Goal: Task Accomplishment & Management: Manage account settings

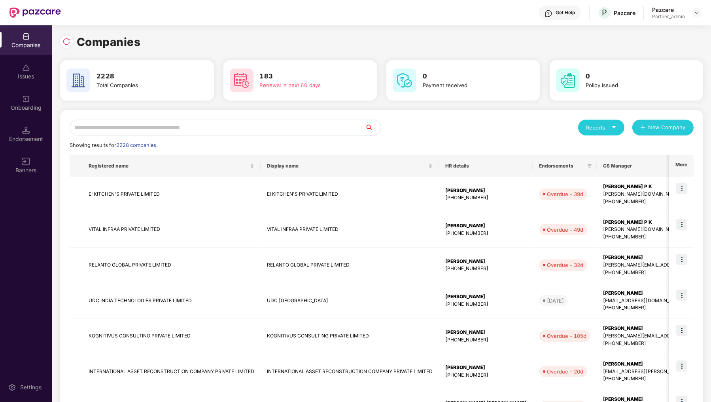
click at [103, 129] on input "text" at bounding box center [218, 127] width 296 height 16
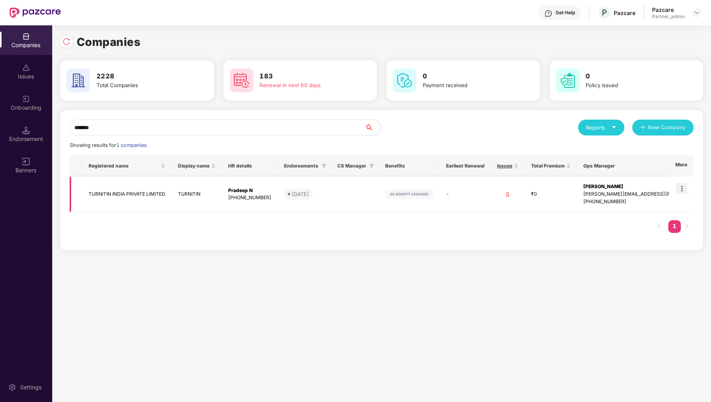
type input "*******"
click at [681, 189] on img at bounding box center [682, 188] width 11 height 11
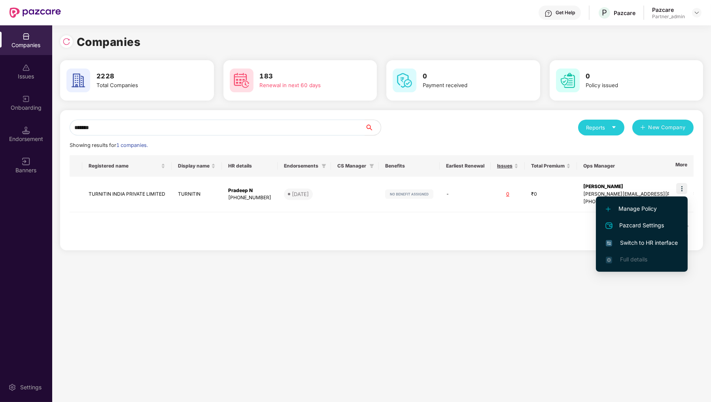
click at [652, 245] on span "Switch to HR interface" at bounding box center [642, 242] width 72 height 9
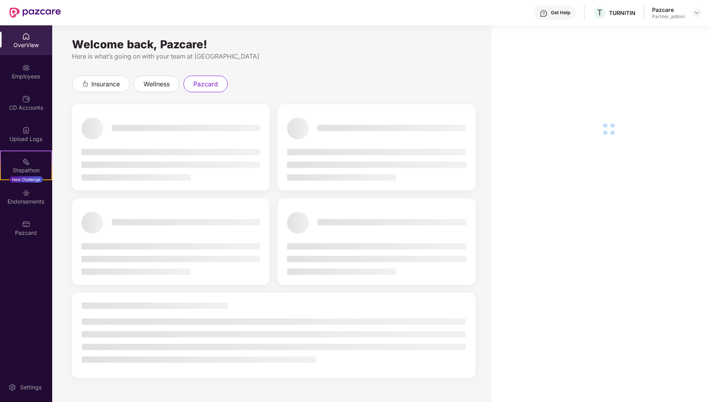
click at [30, 224] on img at bounding box center [26, 224] width 8 height 8
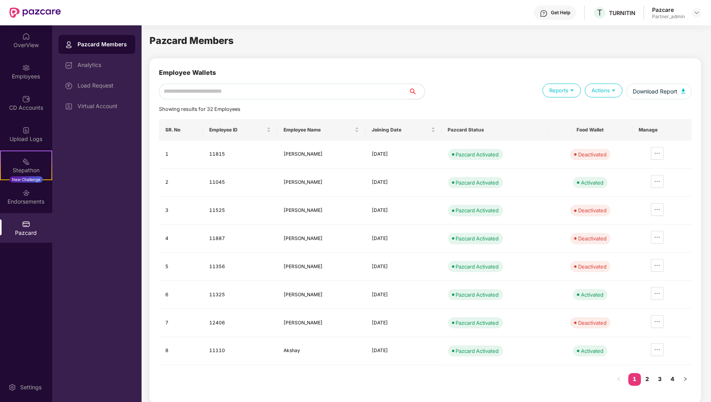
click at [110, 94] on div "Load Request" at bounding box center [97, 85] width 77 height 19
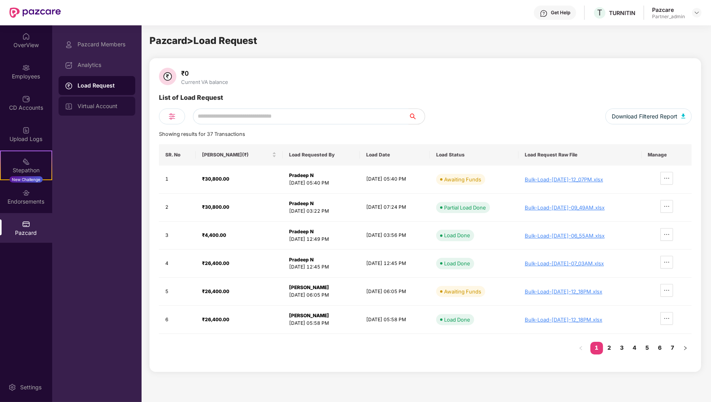
click at [118, 103] on div "Virtual Account" at bounding box center [103, 106] width 51 height 6
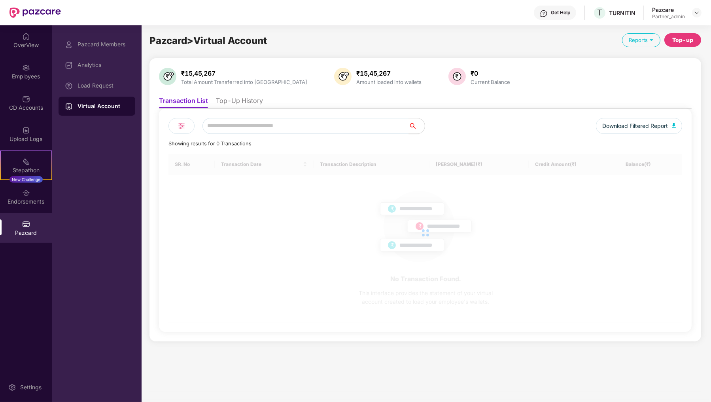
click at [224, 99] on li "Top-Up History" at bounding box center [239, 102] width 47 height 11
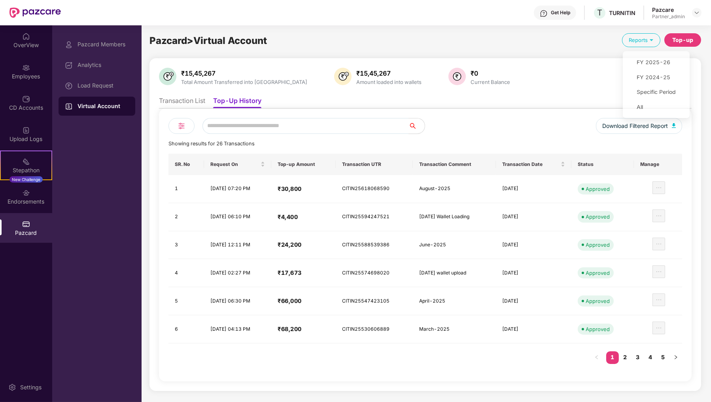
click at [672, 38] on div "Top-up" at bounding box center [683, 39] width 37 height 13
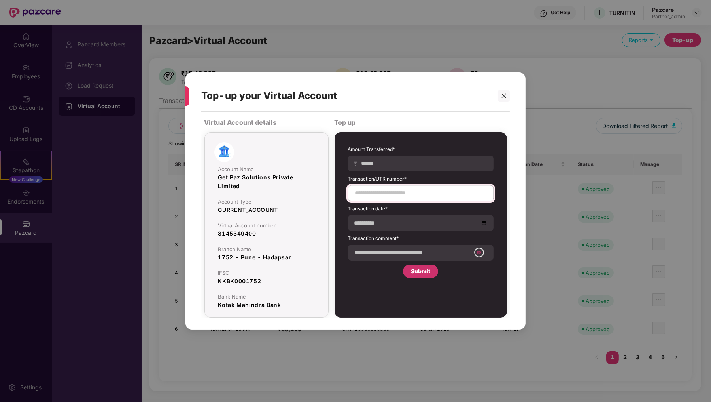
click at [455, 186] on div at bounding box center [421, 193] width 146 height 16
click at [447, 191] on input at bounding box center [421, 193] width 132 height 8
paste input "**********"
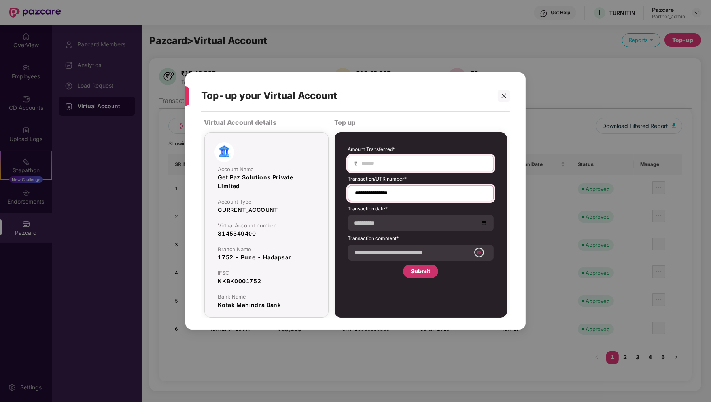
type input "**********"
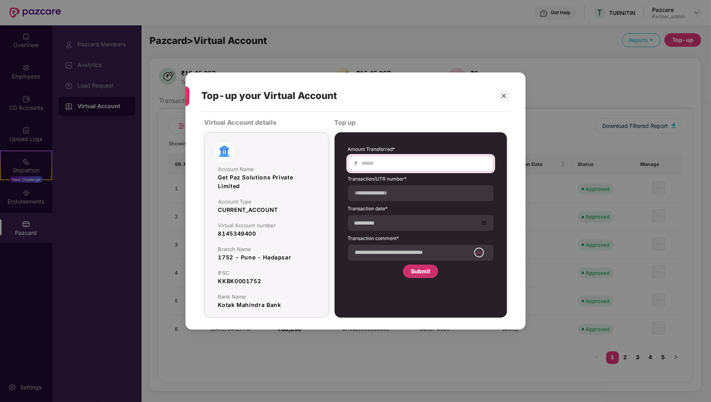
click at [432, 159] on input at bounding box center [424, 163] width 126 height 8
type input "*****"
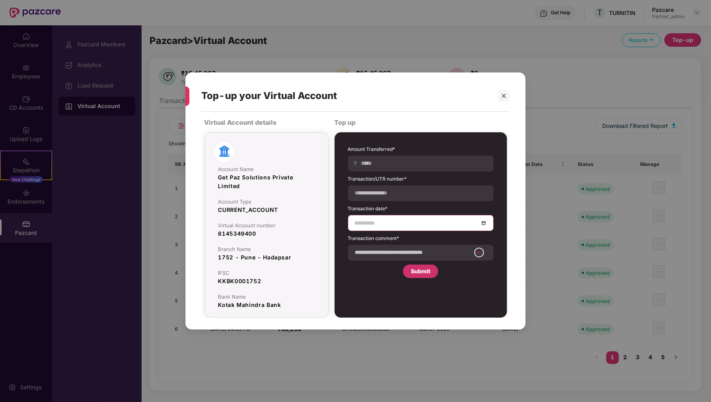
click at [400, 215] on div at bounding box center [421, 223] width 146 height 16
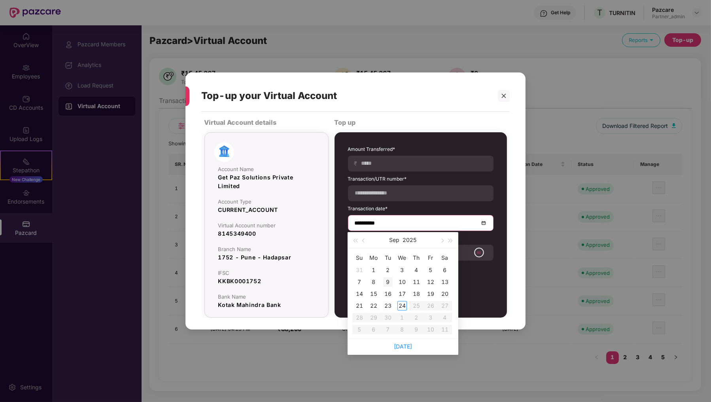
type input "**********"
click at [388, 304] on div "23" at bounding box center [387, 305] width 9 height 9
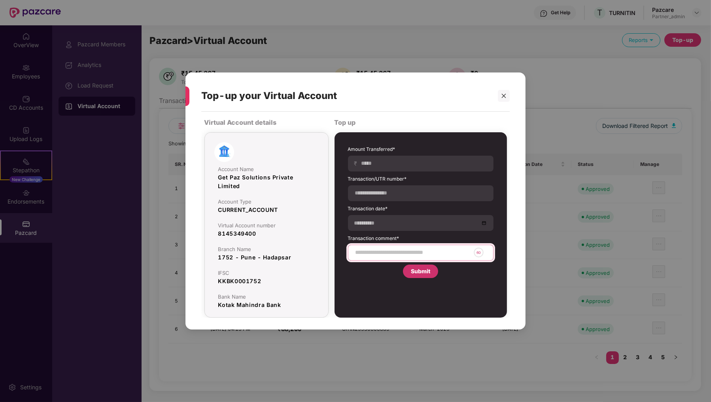
click at [387, 251] on input at bounding box center [413, 252] width 116 height 8
type input "**********"
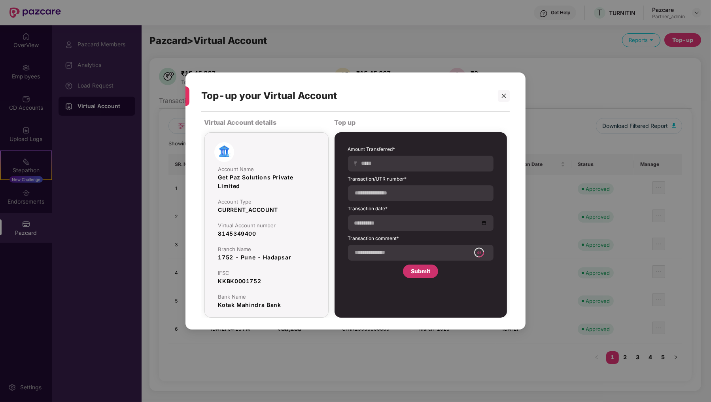
click at [417, 270] on div "Submit" at bounding box center [420, 271] width 19 height 9
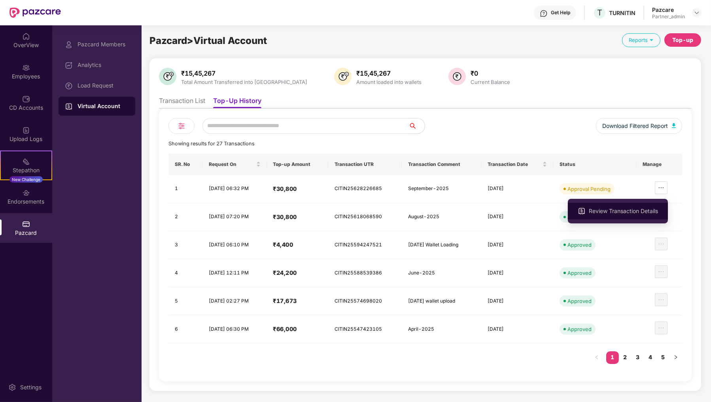
click at [643, 209] on span "Review Transaction Details" at bounding box center [623, 211] width 69 height 9
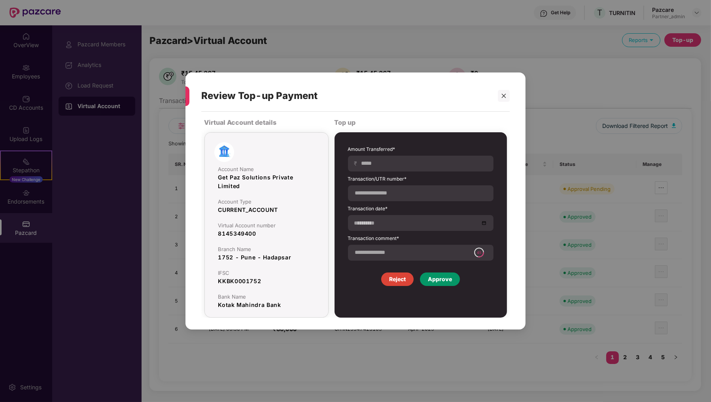
click at [440, 280] on div "Approve" at bounding box center [440, 279] width 24 height 9
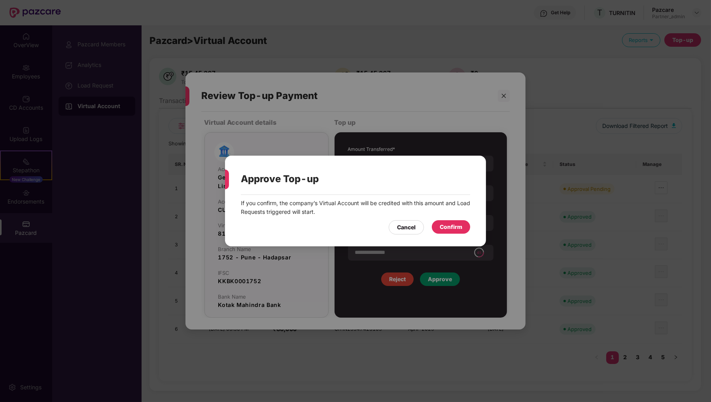
click at [451, 232] on div "Confirm" at bounding box center [451, 226] width 38 height 13
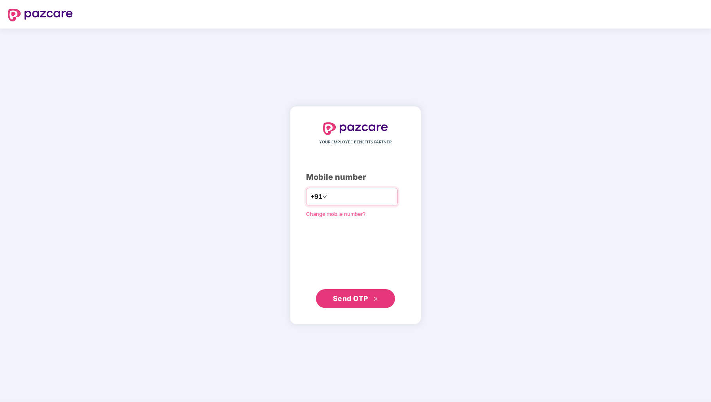
click at [376, 200] on input "number" at bounding box center [361, 196] width 65 height 13
type input "**********"
click at [371, 307] on button "Send OTP" at bounding box center [355, 297] width 79 height 19
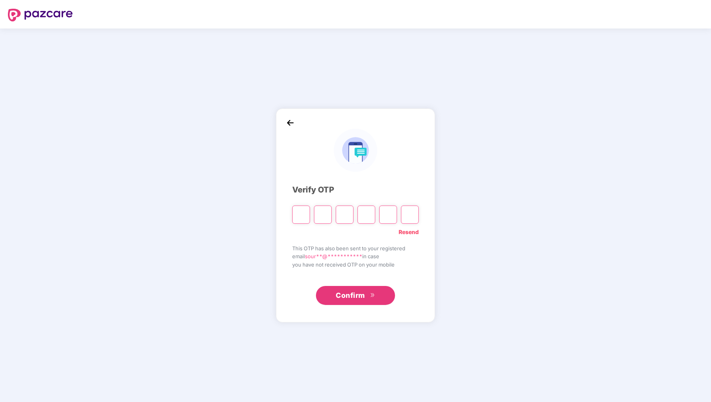
type input "*"
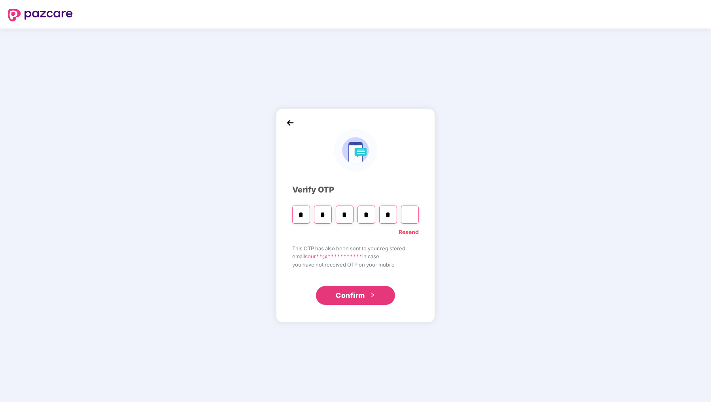
type input "*"
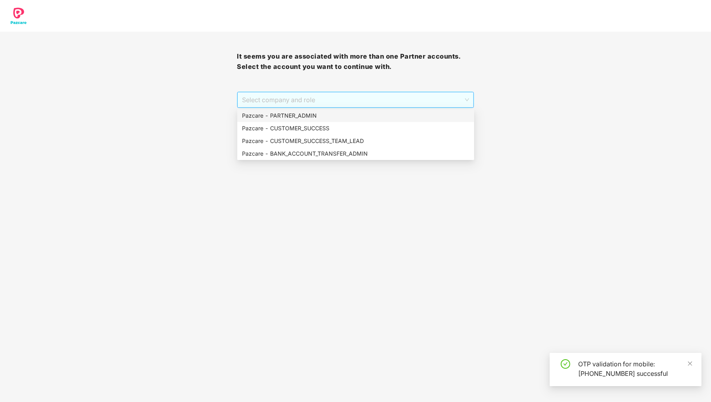
click at [303, 106] on span "Select company and role" at bounding box center [355, 99] width 227 height 15
click at [299, 112] on div "Pazcare - PARTNER_ADMIN" at bounding box center [356, 115] width 228 height 9
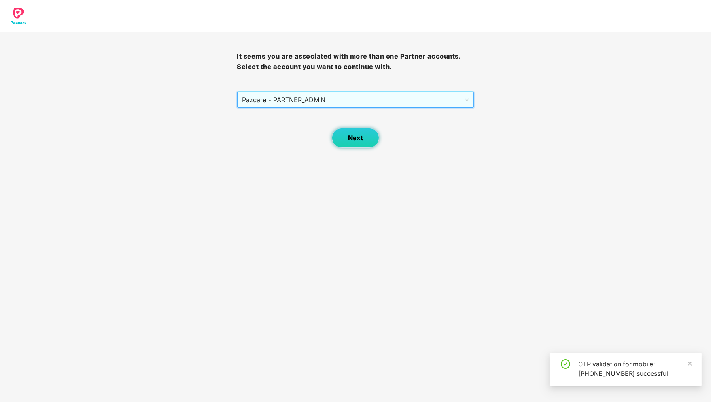
click at [367, 136] on button "Next" at bounding box center [355, 138] width 47 height 20
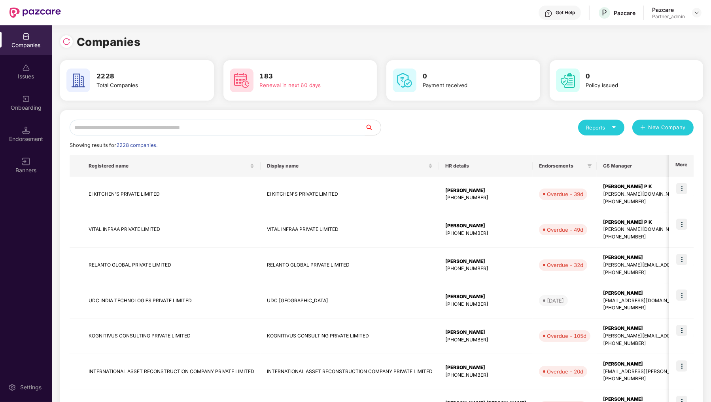
click at [177, 123] on input "text" at bounding box center [218, 127] width 296 height 16
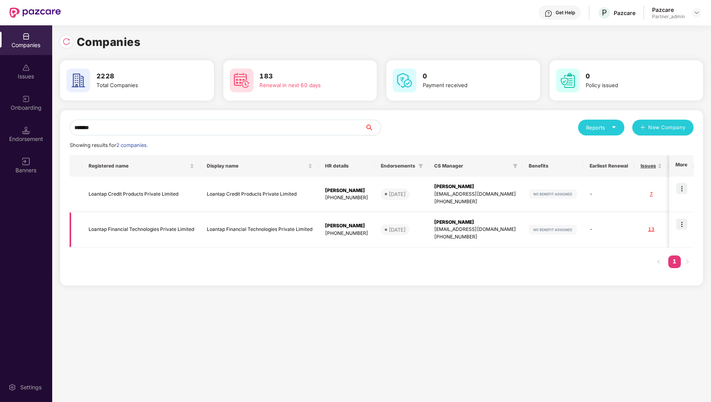
type input "*******"
click at [681, 226] on img at bounding box center [682, 223] width 11 height 11
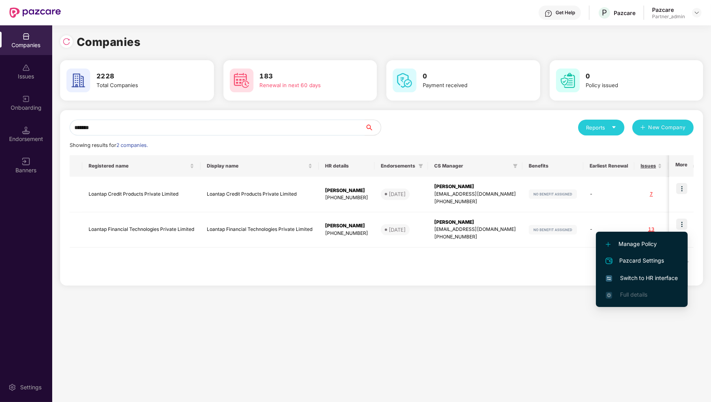
click at [649, 271] on li "Switch to HR interface" at bounding box center [642, 277] width 92 height 17
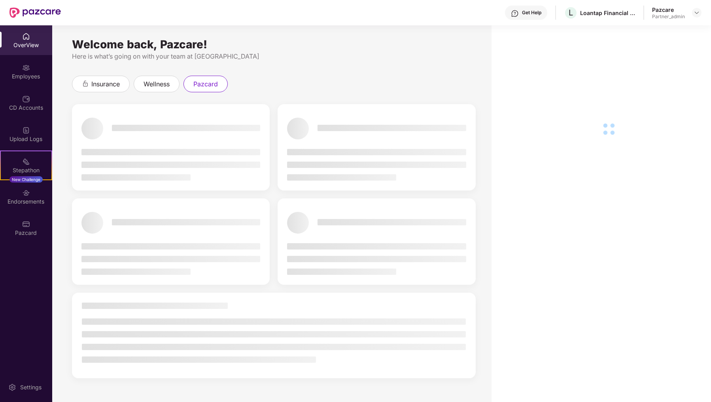
click at [28, 229] on div "Pazcard" at bounding box center [26, 233] width 52 height 8
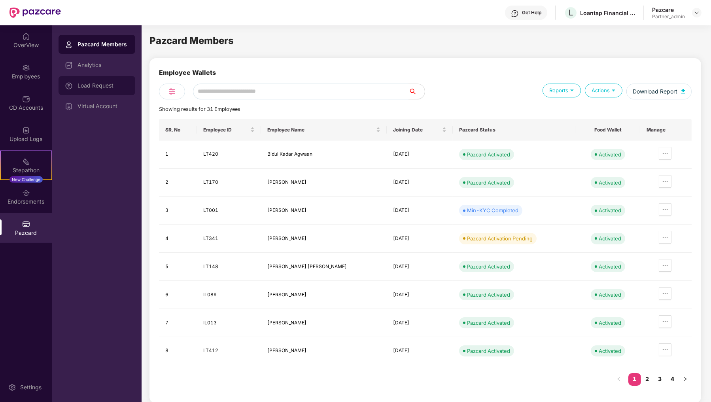
click at [97, 88] on div "Load Request" at bounding box center [103, 85] width 51 height 6
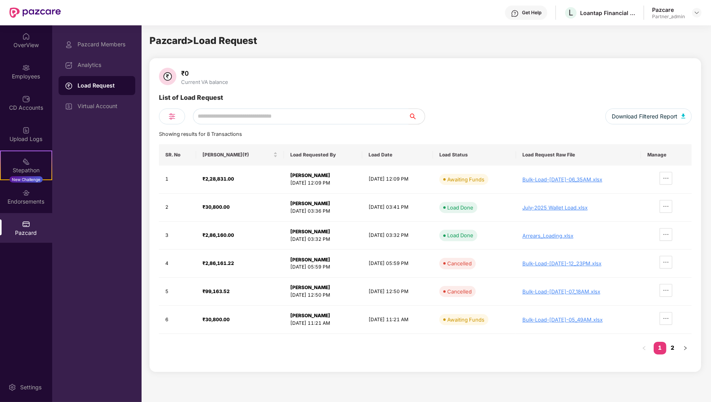
click at [676, 342] on link "2" at bounding box center [673, 347] width 13 height 12
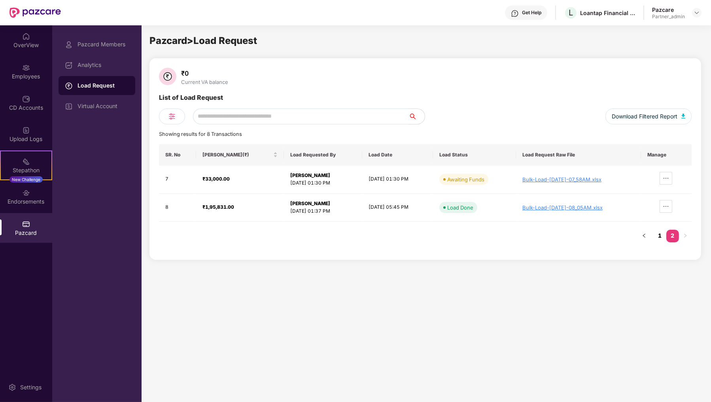
click at [657, 234] on link "1" at bounding box center [660, 235] width 13 height 12
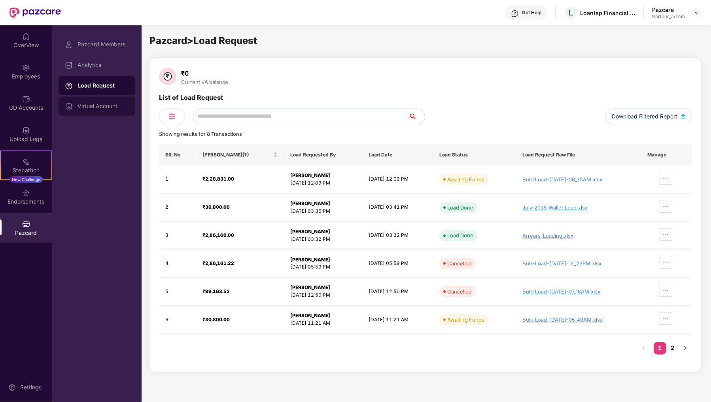
click at [119, 106] on div "Virtual Account" at bounding box center [103, 106] width 51 height 6
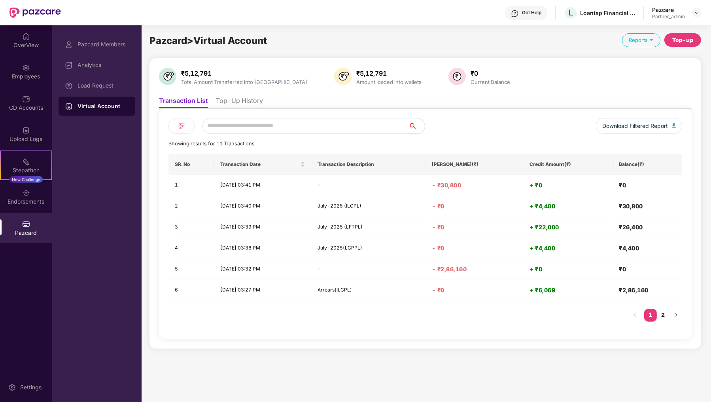
click at [250, 99] on li "Top-Up History" at bounding box center [239, 102] width 47 height 11
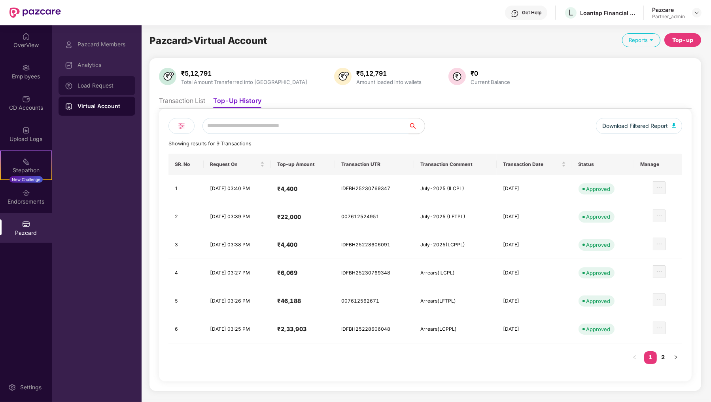
click at [121, 90] on div "Load Request" at bounding box center [97, 85] width 77 height 19
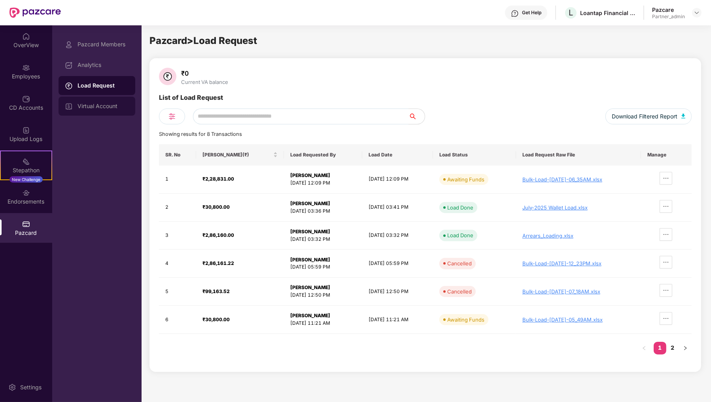
click at [107, 98] on div "Virtual Account" at bounding box center [97, 106] width 77 height 19
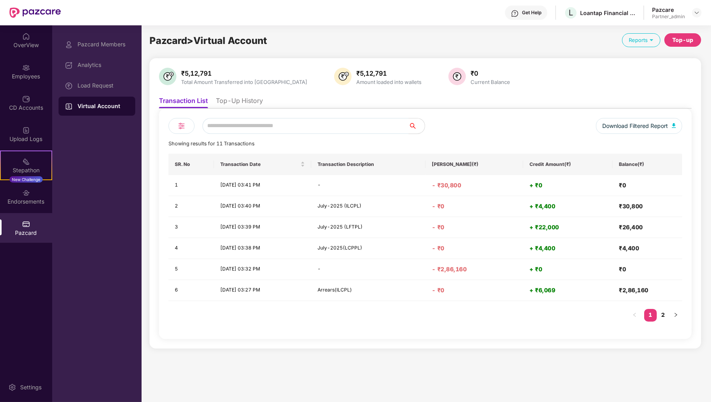
click at [254, 99] on li "Top-Up History" at bounding box center [239, 102] width 47 height 11
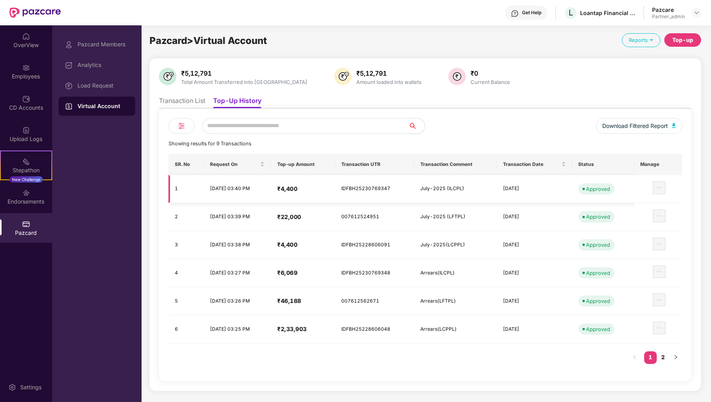
click at [389, 185] on td "IDFBH25230769347" at bounding box center [374, 189] width 79 height 28
copy td "IDFBH25230769347"
click at [381, 215] on td "007612524951" at bounding box center [374, 217] width 79 height 28
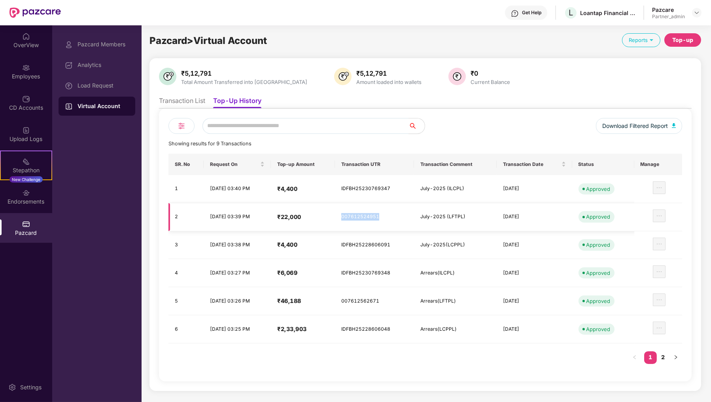
copy td "007612524951"
click at [114, 102] on div "Virtual Account" at bounding box center [103, 106] width 51 height 8
click at [113, 93] on div "Load Request" at bounding box center [97, 85] width 77 height 19
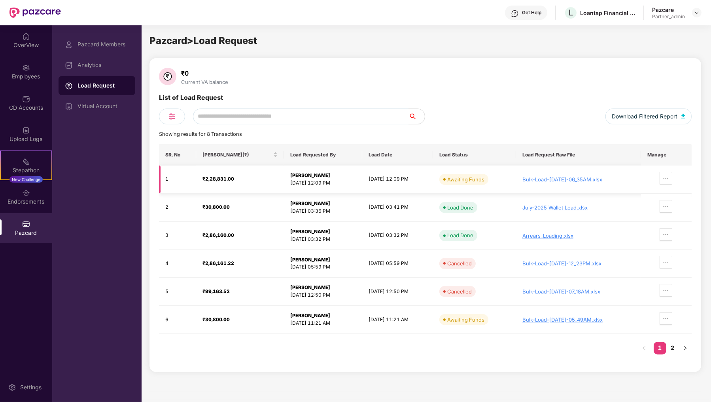
click at [235, 180] on div "₹2,28,831.00" at bounding box center [240, 179] width 75 height 8
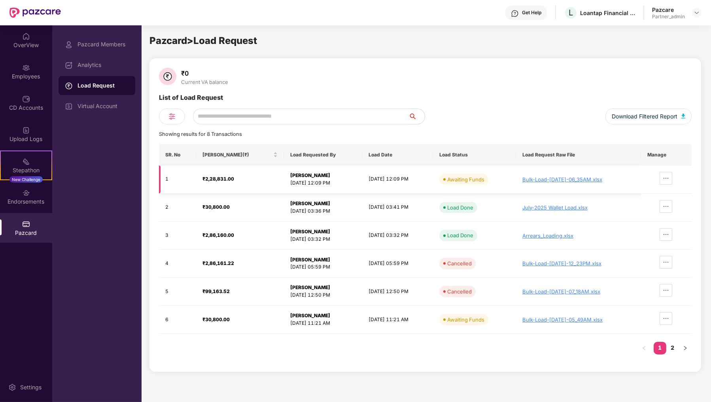
click at [235, 180] on div "₹2,28,831.00" at bounding box center [240, 179] width 75 height 8
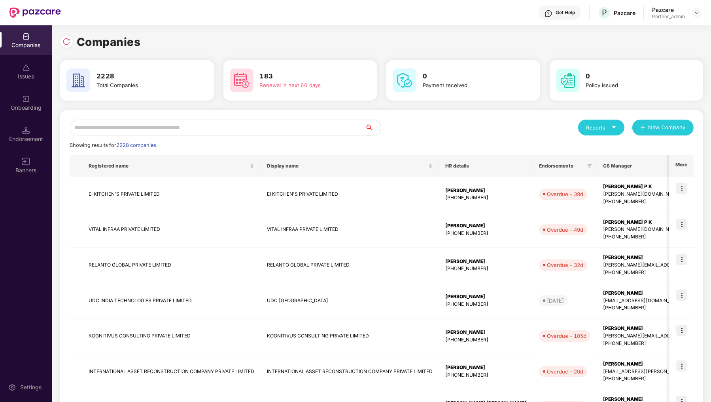
click at [171, 131] on input "text" at bounding box center [218, 127] width 296 height 16
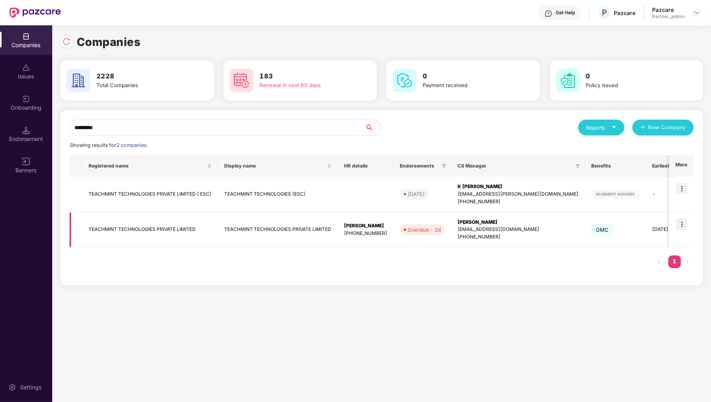
type input "*********"
click at [690, 220] on td at bounding box center [682, 230] width 25 height 36
click at [682, 225] on img at bounding box center [682, 225] width 11 height 11
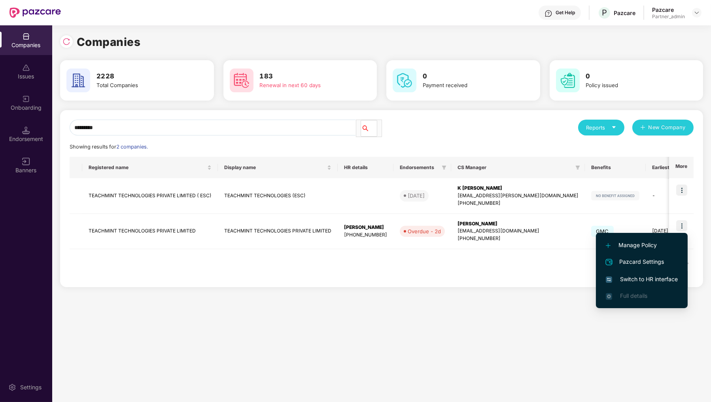
click at [673, 275] on span "Switch to HR interface" at bounding box center [642, 279] width 72 height 9
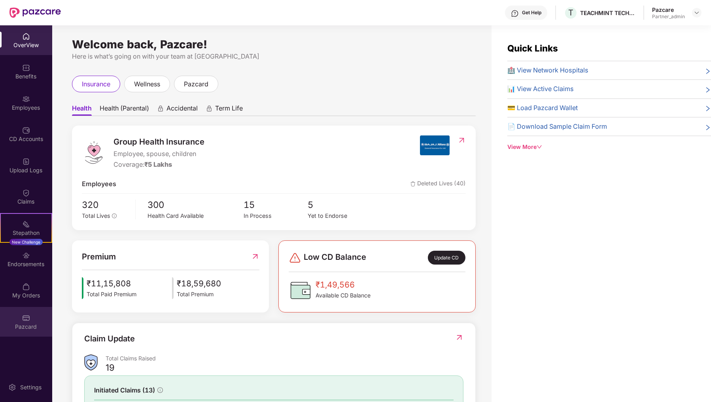
click at [29, 325] on div "Pazcard" at bounding box center [26, 326] width 52 height 8
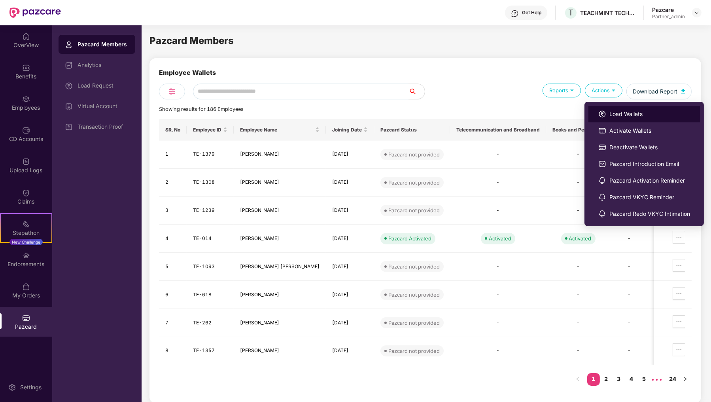
click at [605, 109] on li "Load Wallets" at bounding box center [645, 114] width 112 height 17
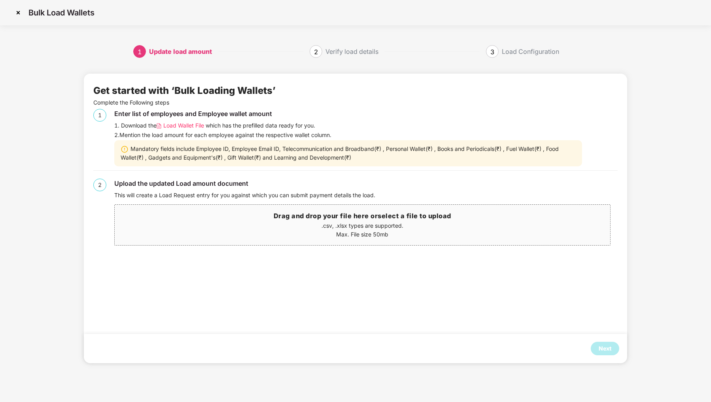
click at [187, 131] on div "2. Mention the load amount for each employee against the respective wallet colu…" at bounding box center [365, 135] width 503 height 9
click at [188, 125] on span "Load Wallet File" at bounding box center [183, 125] width 41 height 9
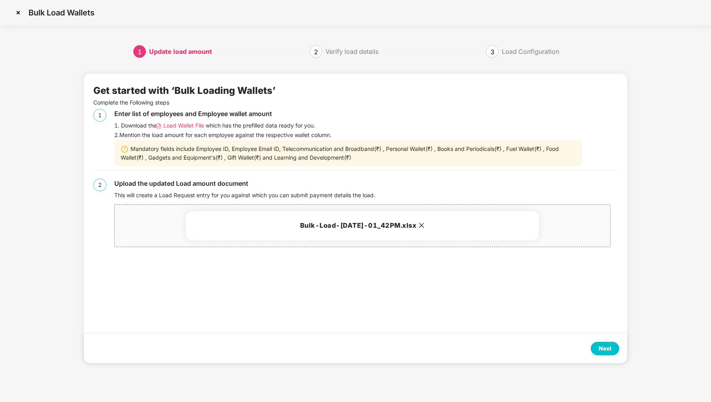
click at [609, 347] on div "Next" at bounding box center [605, 348] width 13 height 9
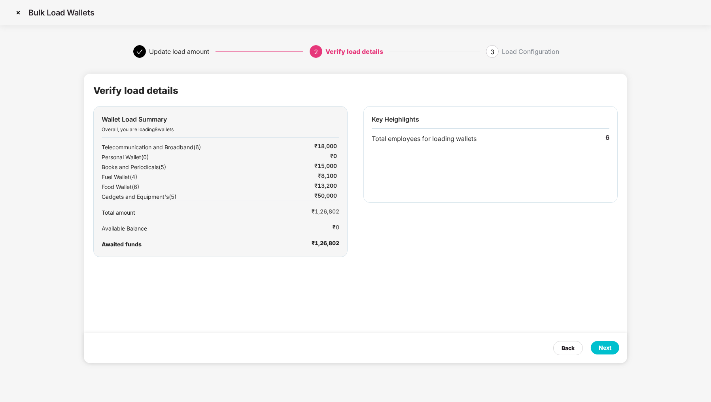
click at [609, 347] on div "Next" at bounding box center [605, 347] width 13 height 9
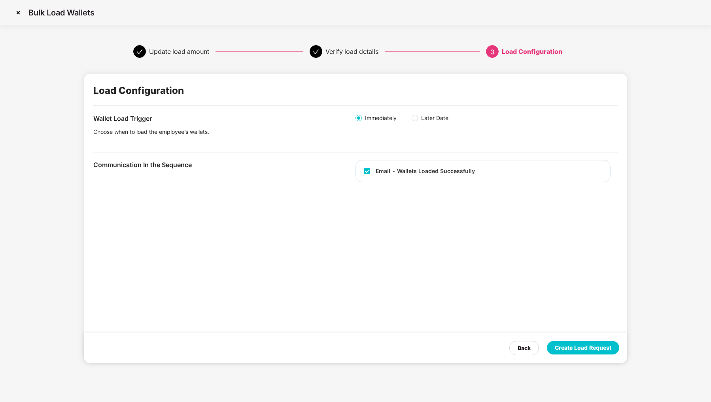
click at [609, 347] on div "Create Load Request" at bounding box center [583, 347] width 57 height 9
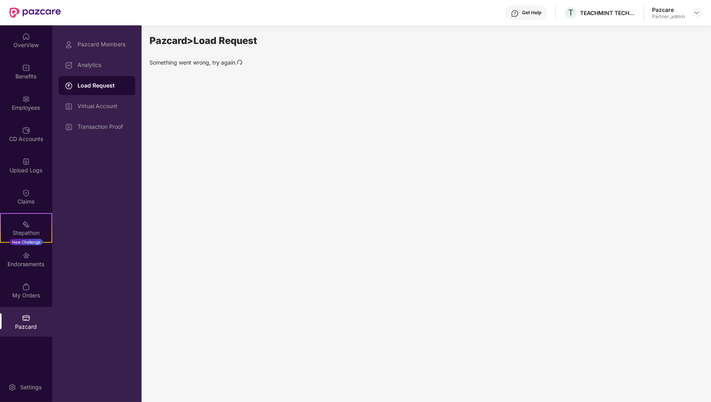
click at [246, 58] on div "Something went wrong, try again." at bounding box center [426, 62] width 552 height 9
click at [240, 58] on div "Something went wrong, try again." at bounding box center [426, 62] width 552 height 9
click at [239, 62] on icon "redo" at bounding box center [240, 62] width 6 height 6
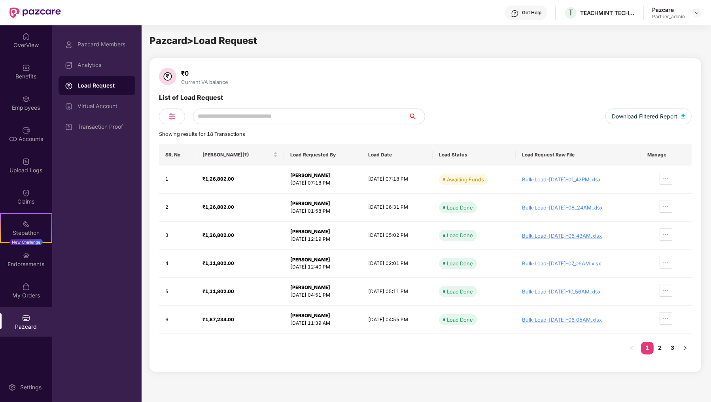
click at [386, 64] on div "₹0 Current VA balance List of Load Request Download Filtered Report Showing res…" at bounding box center [426, 214] width 552 height 313
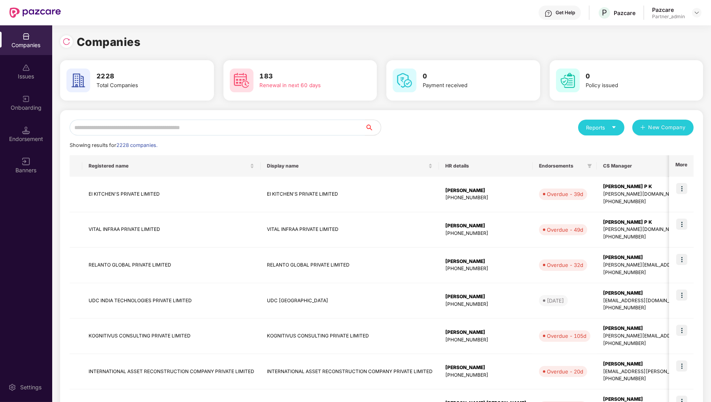
click at [163, 123] on input "text" at bounding box center [218, 127] width 296 height 16
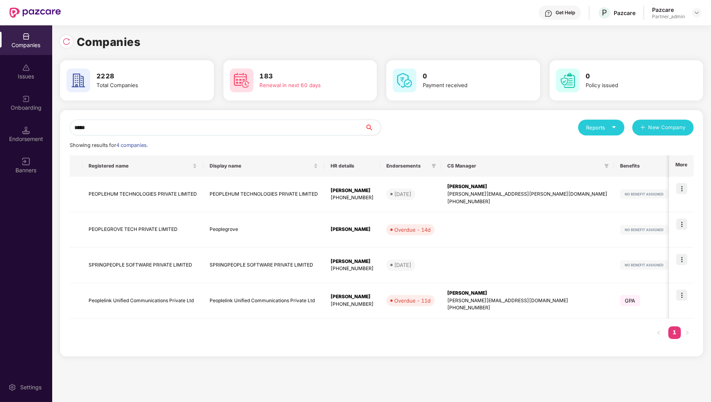
type input "******"
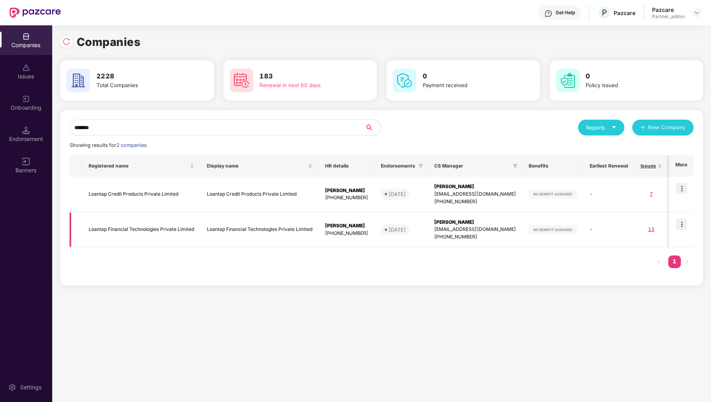
type input "*******"
click at [685, 224] on img at bounding box center [682, 223] width 11 height 11
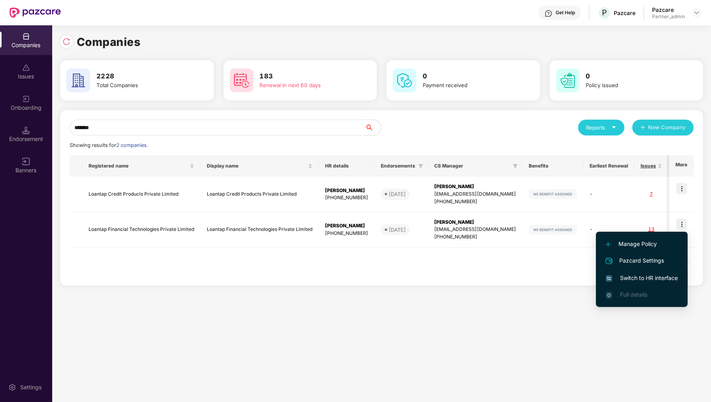
click at [655, 274] on span "Switch to HR interface" at bounding box center [642, 277] width 72 height 9
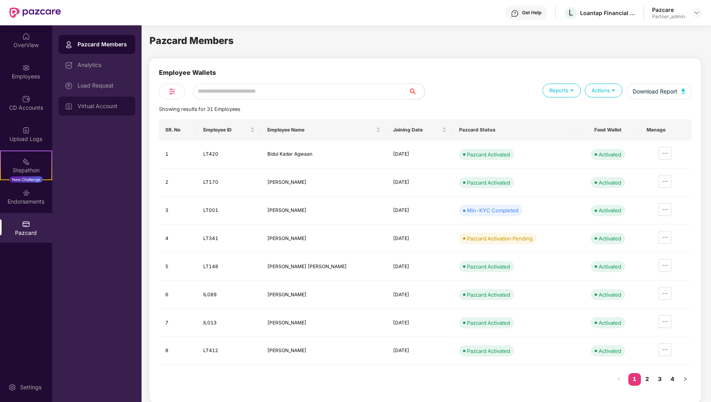
click at [125, 113] on div "Virtual Account" at bounding box center [97, 106] width 77 height 19
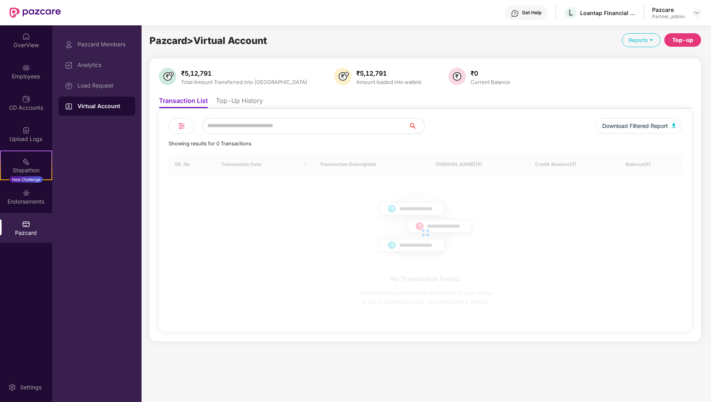
click at [200, 106] on li "Transaction List" at bounding box center [183, 102] width 49 height 11
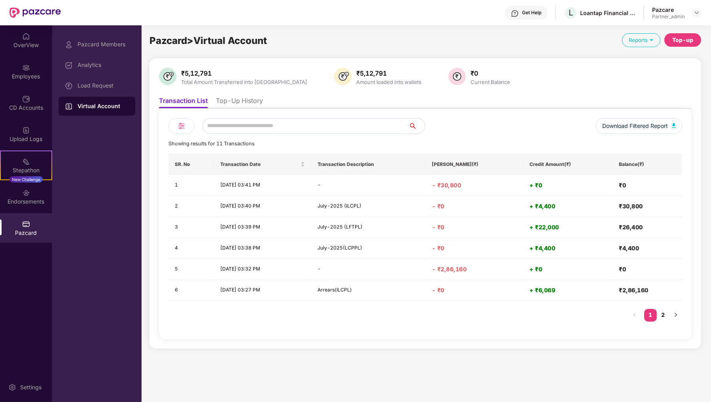
click at [237, 101] on li "Top-Up History" at bounding box center [239, 102] width 47 height 11
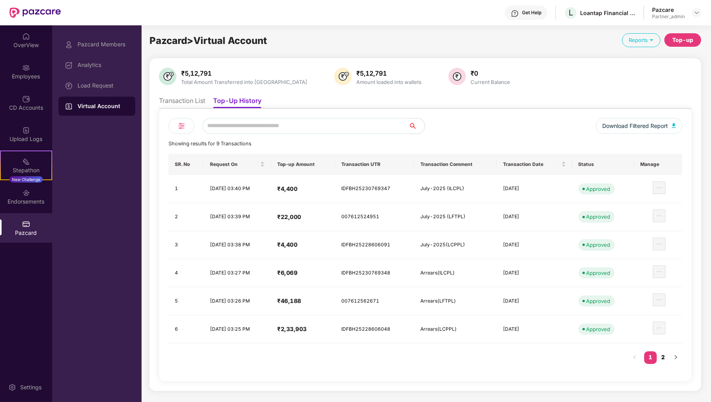
click at [669, 353] on link "2" at bounding box center [663, 357] width 13 height 12
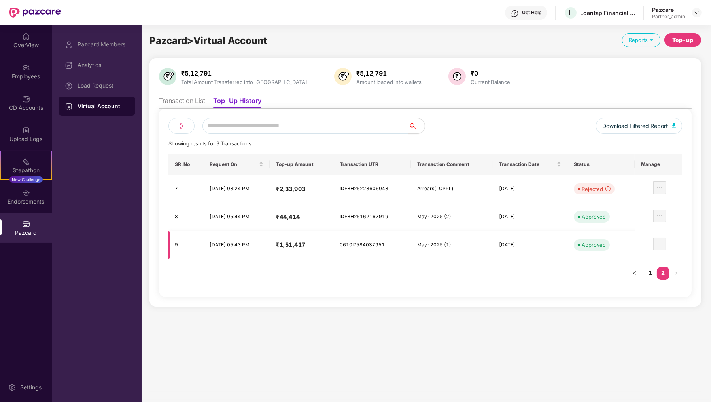
click at [386, 245] on td "0610I7584037951" at bounding box center [373, 245] width 78 height 28
copy td "0610I7584037951"
click at [184, 97] on li "Transaction List" at bounding box center [182, 102] width 46 height 11
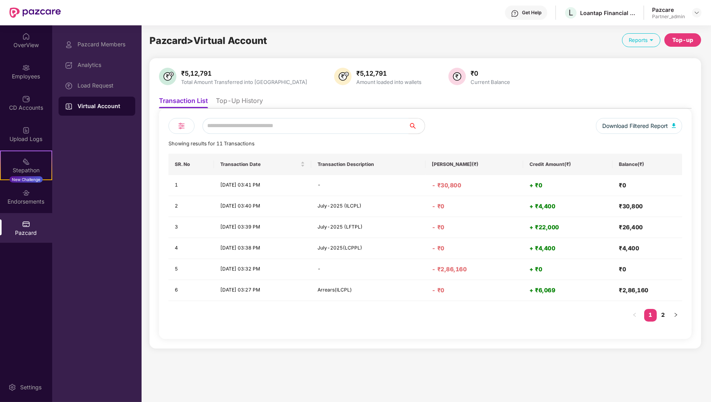
click at [250, 98] on li "Top-Up History" at bounding box center [239, 102] width 47 height 11
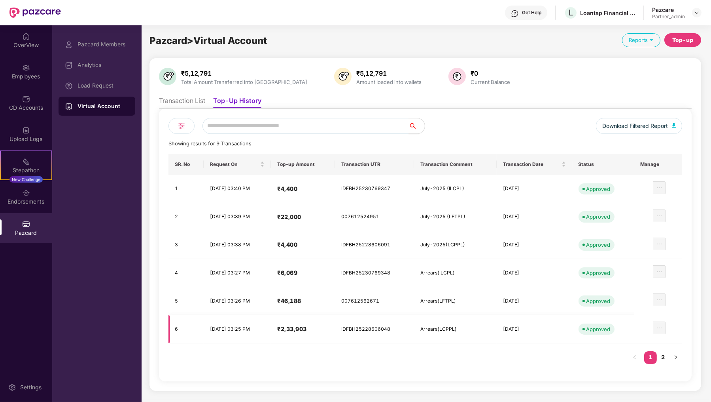
click at [414, 339] on td "IDFBH25228606048" at bounding box center [374, 329] width 79 height 28
click at [414, 335] on td "IDFBH25228606048" at bounding box center [374, 329] width 79 height 28
click at [442, 327] on div "Arrears(LCPPL)" at bounding box center [456, 329] width 70 height 8
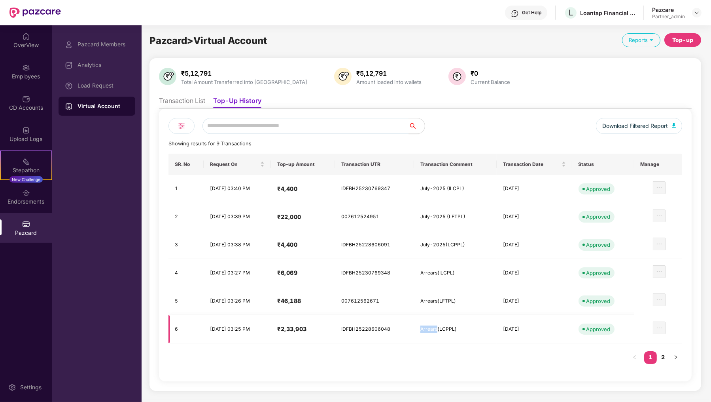
click at [442, 327] on div "Arrears(LCPPL)" at bounding box center [456, 329] width 70 height 8
click at [420, 151] on div "Download Filtered Report Showing results for 9 Transactions SR. No Request On T…" at bounding box center [426, 245] width 514 height 254
click at [181, 125] on img at bounding box center [181, 125] width 9 height 9
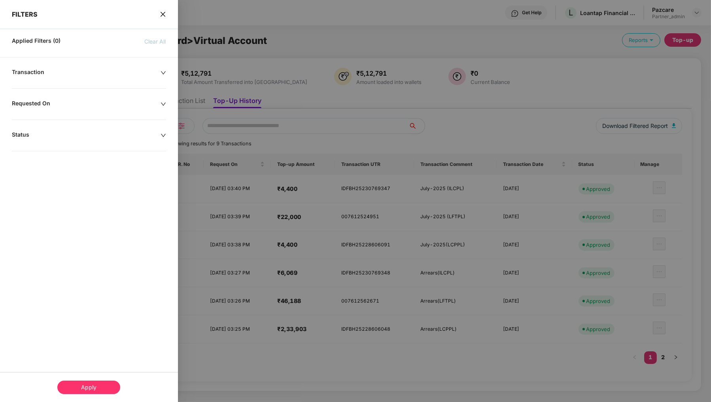
click at [166, 133] on div "Status" at bounding box center [89, 135] width 178 height 9
click at [34, 144] on span "Approved" at bounding box center [34, 148] width 32 height 9
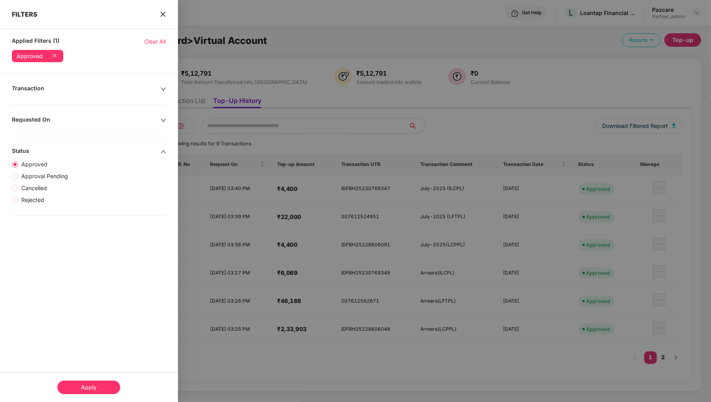
click at [81, 386] on div "Apply" at bounding box center [88, 386] width 63 height 13
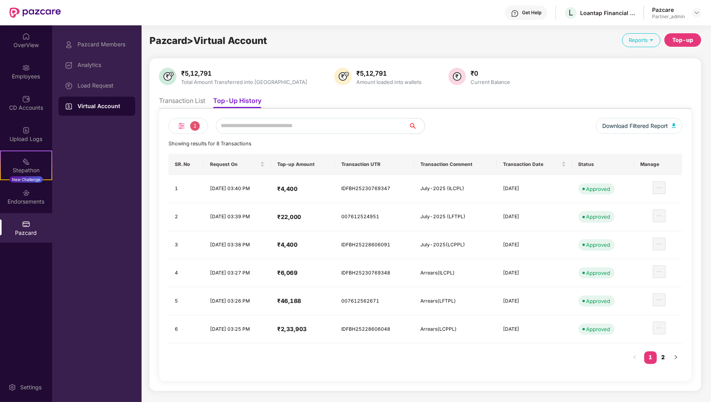
click at [669, 355] on link "2" at bounding box center [663, 357] width 13 height 12
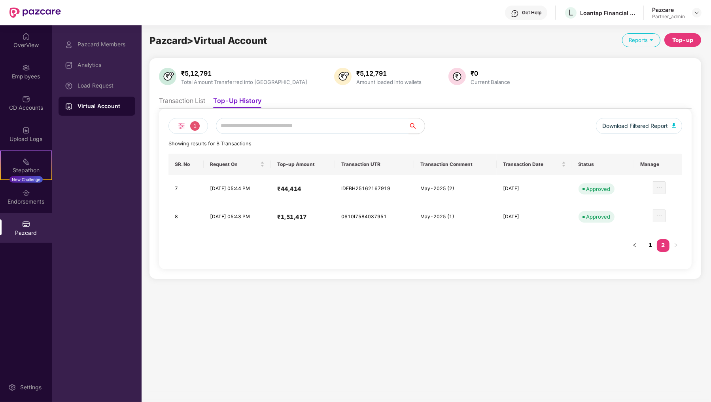
click at [652, 246] on link "1" at bounding box center [651, 245] width 13 height 12
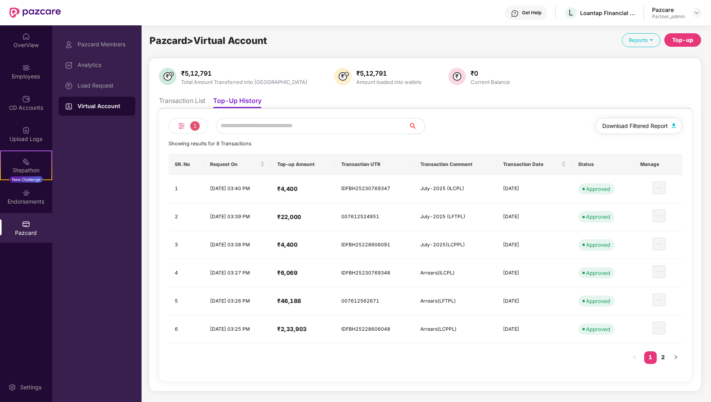
click at [611, 127] on span "Download Filtered Report" at bounding box center [636, 125] width 66 height 9
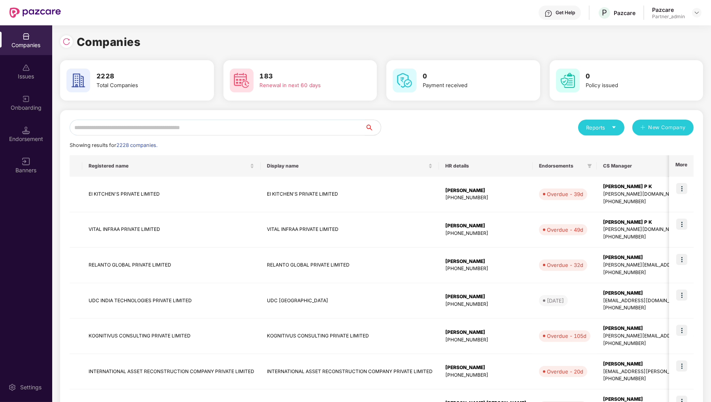
click at [152, 131] on input "text" at bounding box center [218, 127] width 296 height 16
type input "*"
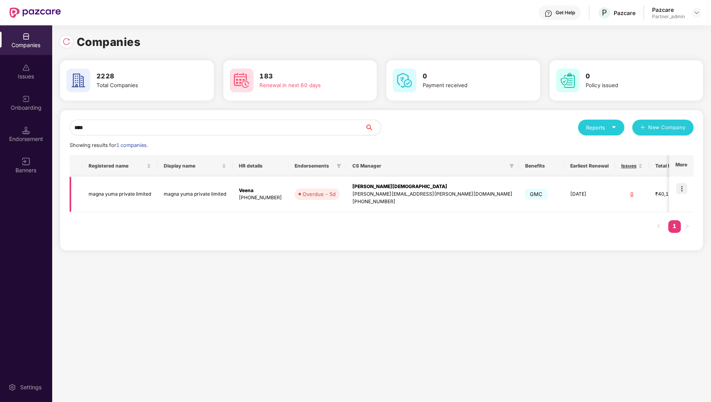
type input "****"
click at [684, 190] on img at bounding box center [682, 188] width 11 height 11
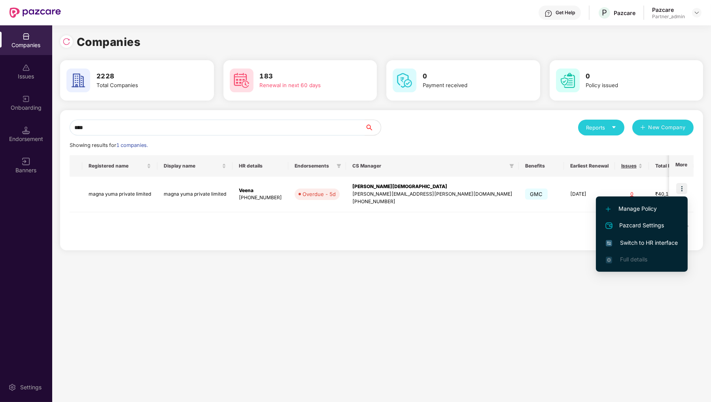
click at [645, 247] on li "Switch to HR interface" at bounding box center [642, 242] width 92 height 17
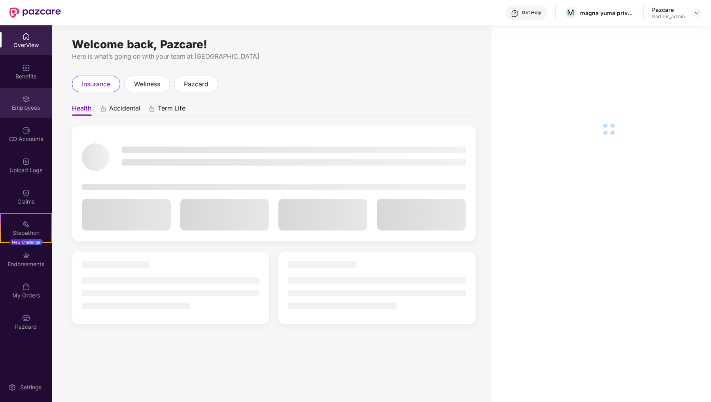
click at [29, 111] on div "Employees" at bounding box center [26, 108] width 52 height 8
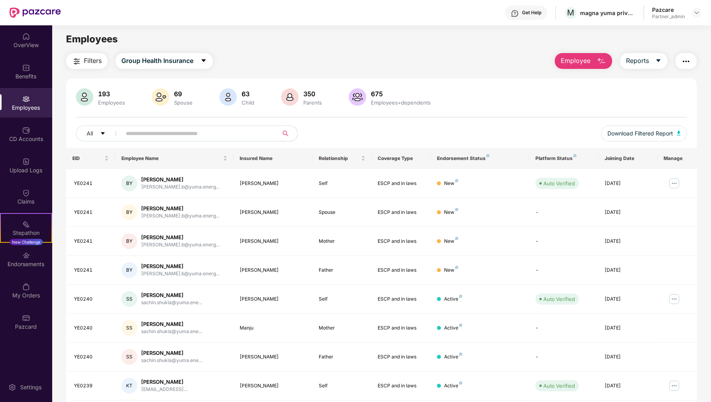
click at [203, 134] on input "text" at bounding box center [197, 133] width 142 height 12
paste input "**********"
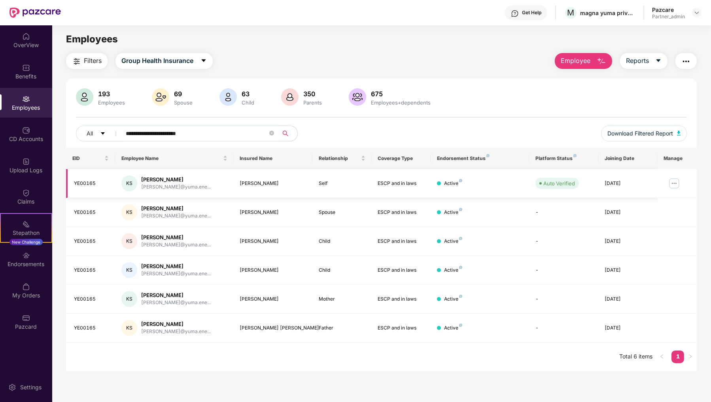
type input "**********"
click at [84, 183] on div "YE00165" at bounding box center [91, 184] width 35 height 8
copy div "YE00165"
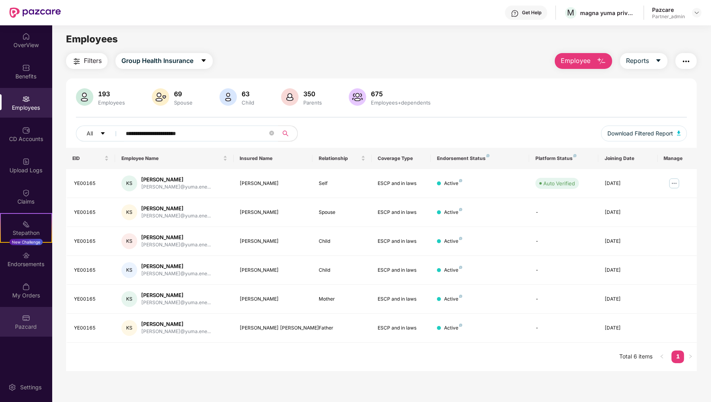
click at [45, 316] on div "Pazcard" at bounding box center [26, 322] width 52 height 30
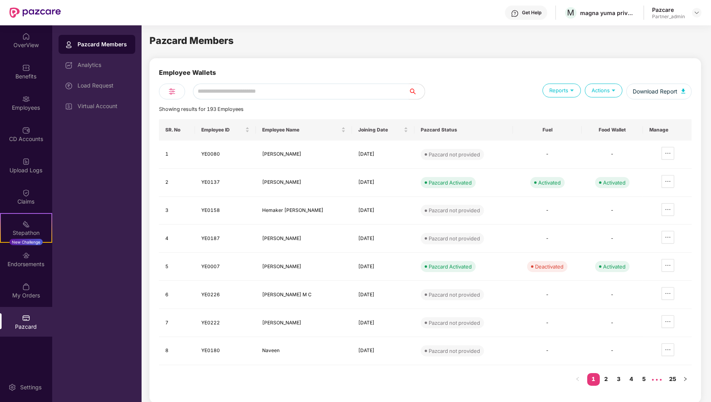
click at [227, 93] on input "text" at bounding box center [301, 91] width 216 height 16
paste input "*******"
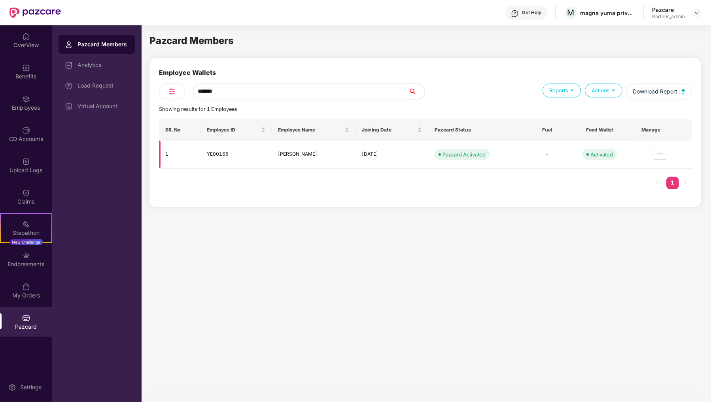
type input "*******"
click at [227, 156] on td "YE00165" at bounding box center [236, 154] width 71 height 28
click at [209, 155] on td "YE00165" at bounding box center [236, 154] width 71 height 28
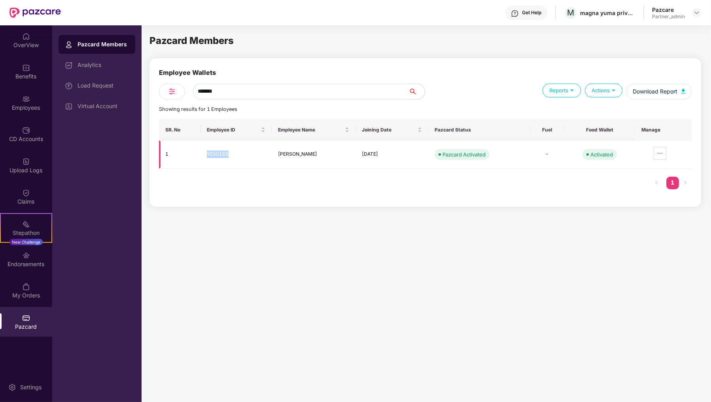
click at [209, 155] on td "YE00165" at bounding box center [236, 154] width 71 height 28
click at [250, 94] on input "*******" at bounding box center [301, 91] width 216 height 16
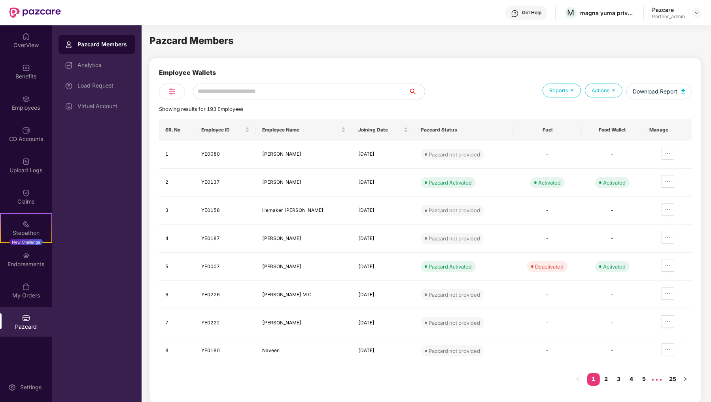
click at [236, 93] on input "text" at bounding box center [301, 91] width 216 height 16
paste input "*******"
type input "*******"
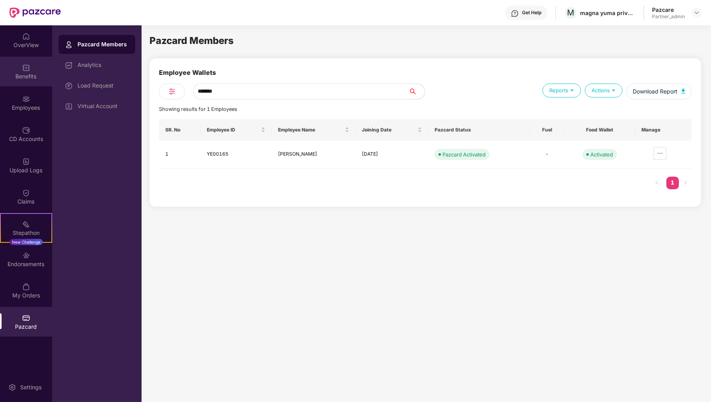
click at [37, 73] on div "Benefits" at bounding box center [26, 76] width 52 height 8
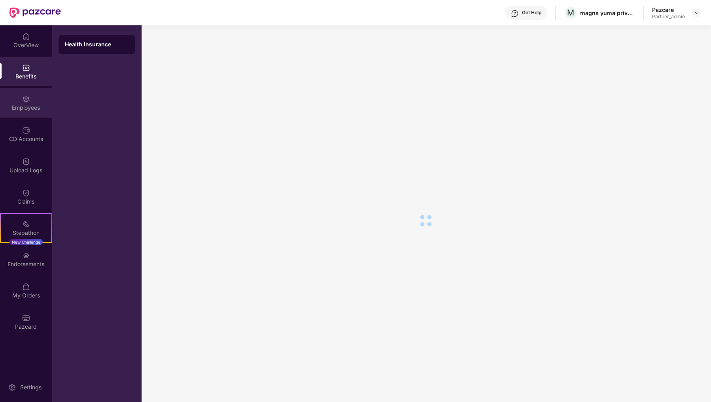
click at [35, 104] on div "Employees" at bounding box center [26, 108] width 52 height 8
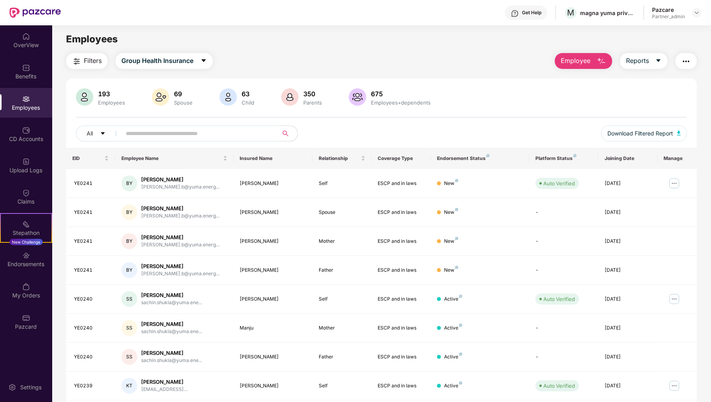
click at [209, 131] on input "text" at bounding box center [197, 133] width 142 height 12
paste input "*******"
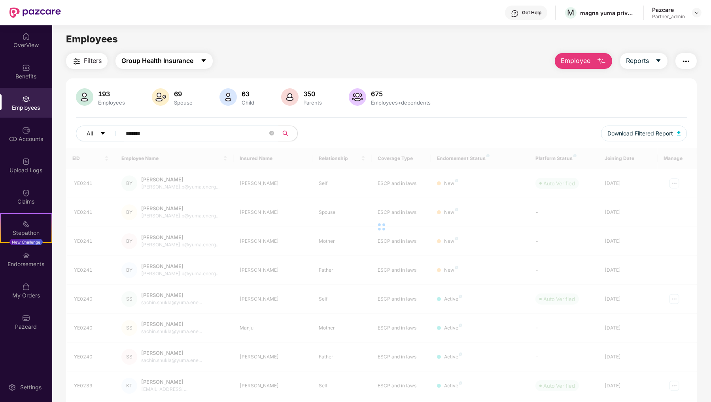
type input "*******"
click at [199, 65] on button "Group Health Insurance" at bounding box center [164, 61] width 97 height 16
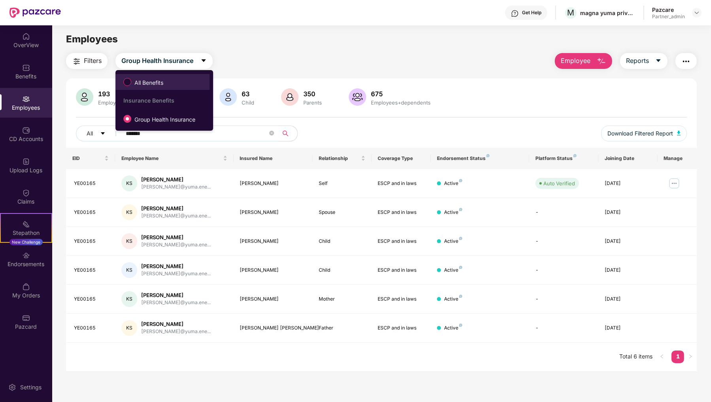
click at [192, 79] on span "All Benefits" at bounding box center [162, 81] width 86 height 13
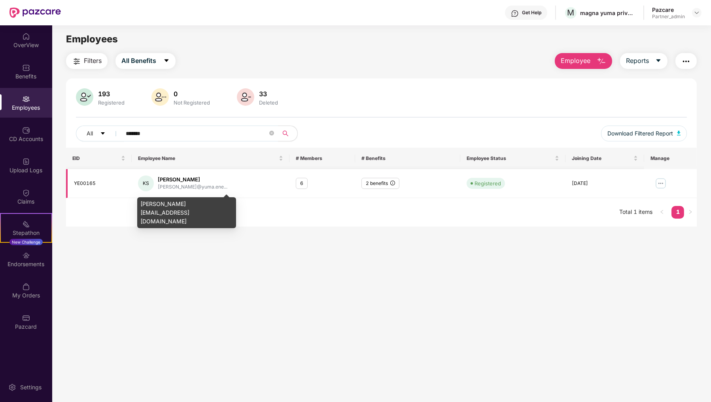
click at [193, 186] on div "krishna.singh@yuma.ene..." at bounding box center [193, 187] width 70 height 8
click at [184, 195] on div "krishna.singh@yuma.energy" at bounding box center [186, 210] width 99 height 36
click at [184, 199] on div "krishna.singh@yuma.energy" at bounding box center [186, 212] width 99 height 31
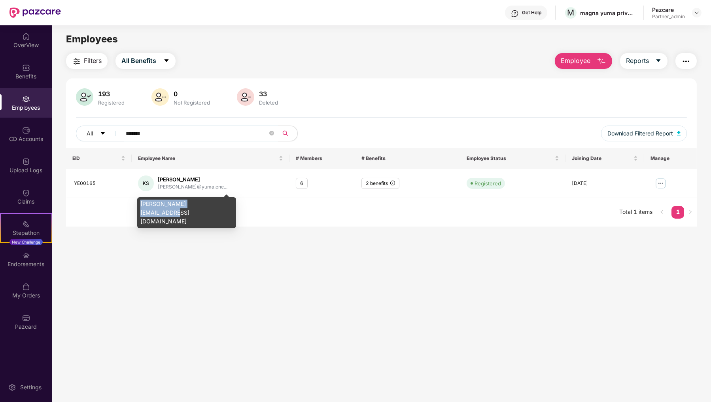
copy div "krishna.singh@yuma.energy"
